Goal: Find specific page/section: Find specific page/section

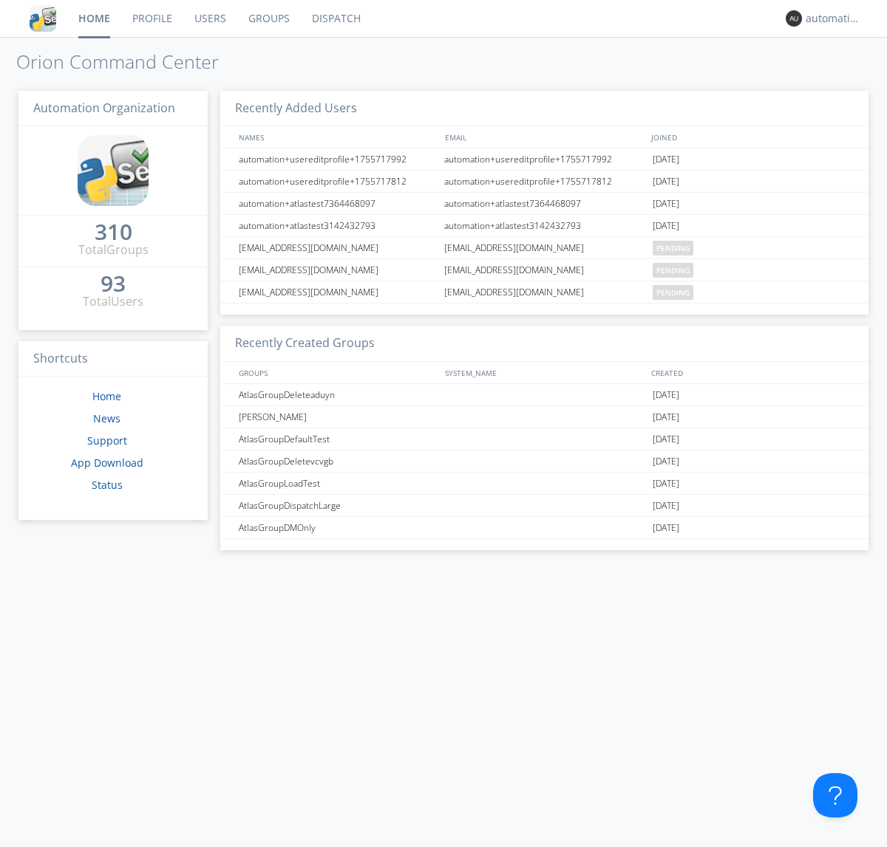
click at [335, 18] on link "Dispatch" at bounding box center [336, 18] width 71 height 37
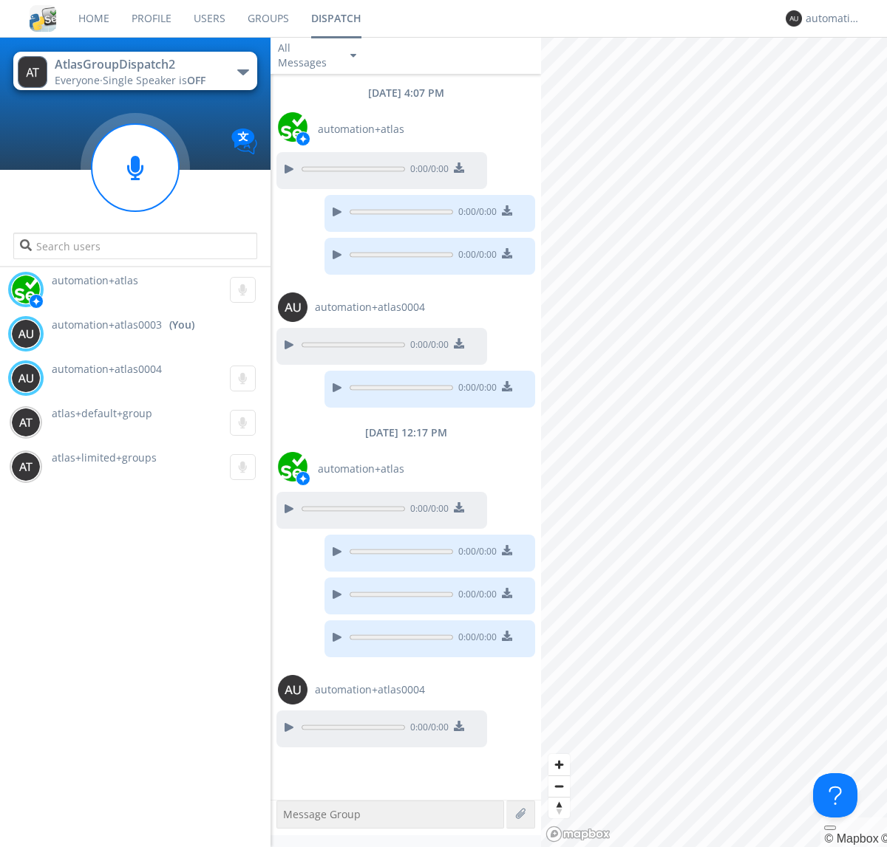
click at [242, 72] on div "button" at bounding box center [243, 72] width 12 height 6
click at [0, 0] on span "AtlasGroupDispatch3" at bounding box center [0, 0] width 0 height 0
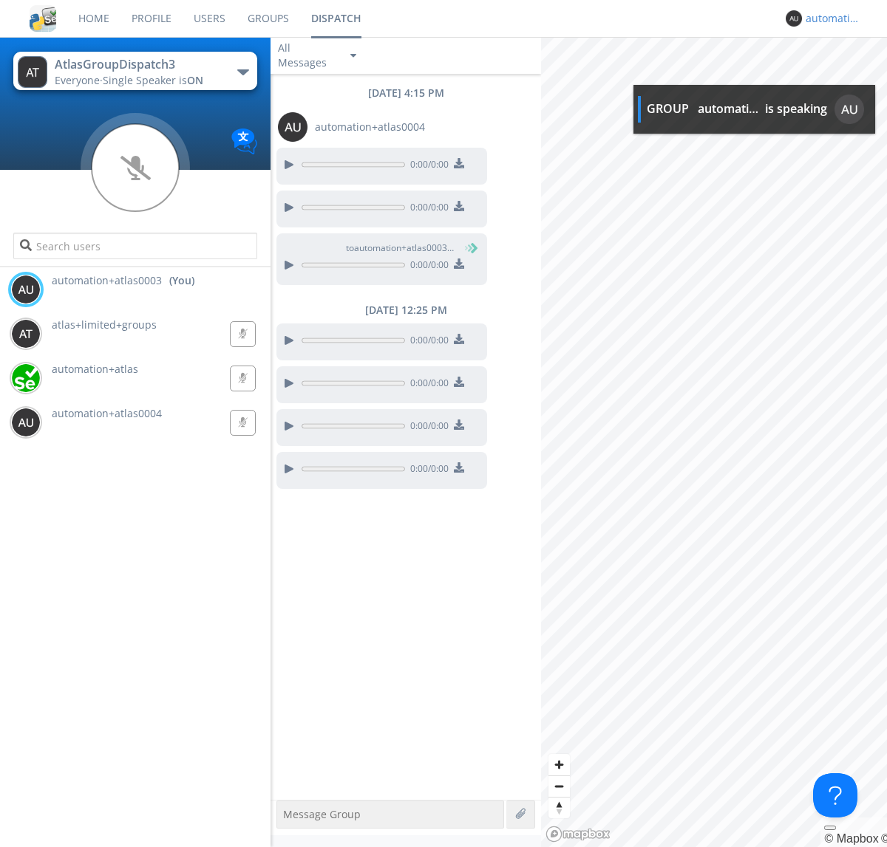
click at [829, 18] on div "automation+atlas0003" at bounding box center [832, 18] width 55 height 15
